Goal: Check status

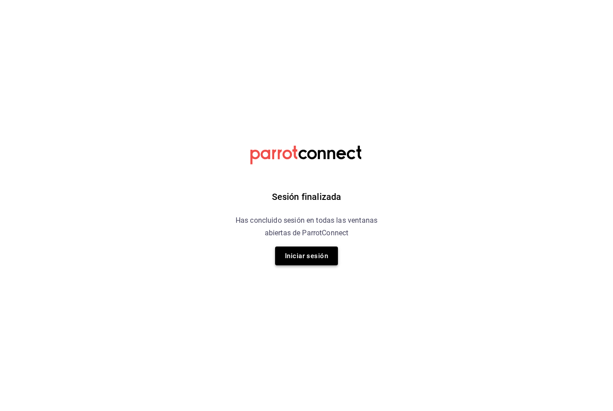
click at [332, 254] on button "Iniciar sesión" at bounding box center [306, 256] width 63 height 19
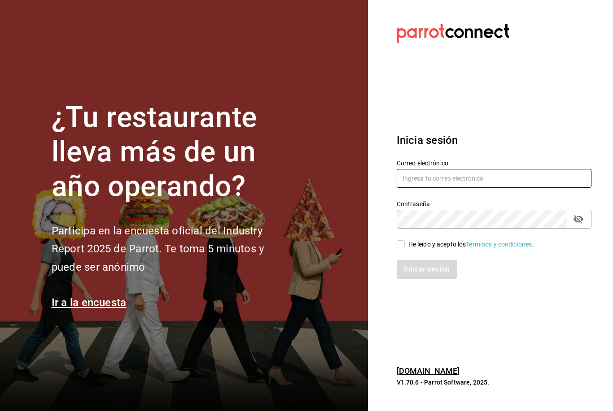
click at [479, 188] on input "text" at bounding box center [494, 178] width 195 height 19
type input "Rebeccariera@gmail.com"
click at [399, 249] on input "He leído y acepto los Términos y condiciones." at bounding box center [401, 244] width 8 height 8
checkbox input "true"
click at [431, 279] on button "Iniciar sesión" at bounding box center [427, 269] width 61 height 19
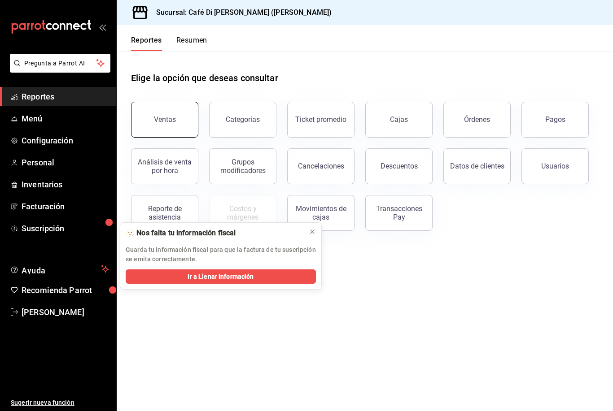
click at [179, 119] on button "Ventas" at bounding box center [164, 120] width 67 height 36
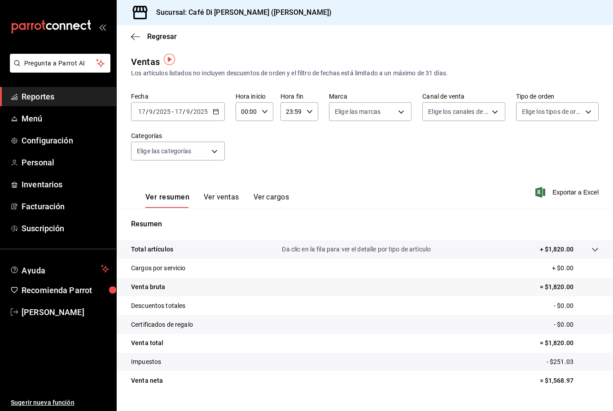
scroll to position [29, 0]
click at [228, 193] on button "Ver ventas" at bounding box center [221, 200] width 35 height 15
